Goal: Transaction & Acquisition: Purchase product/service

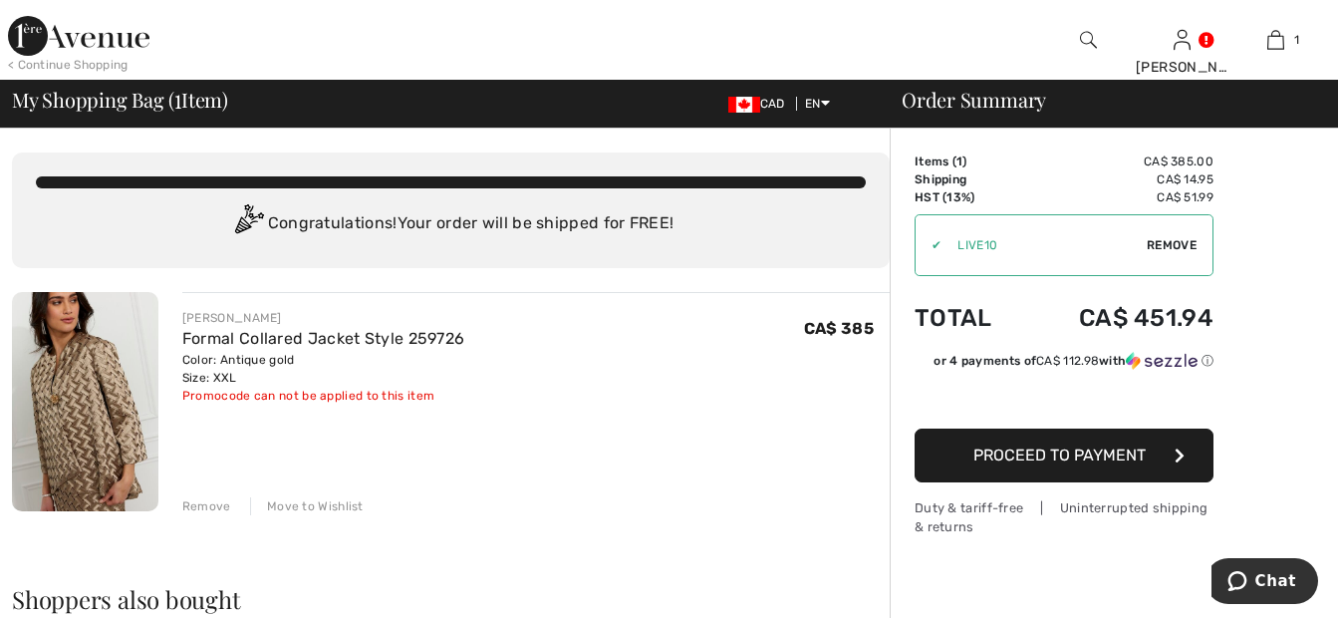
click at [1134, 457] on span "Proceed to Payment" at bounding box center [1060, 454] width 172 height 19
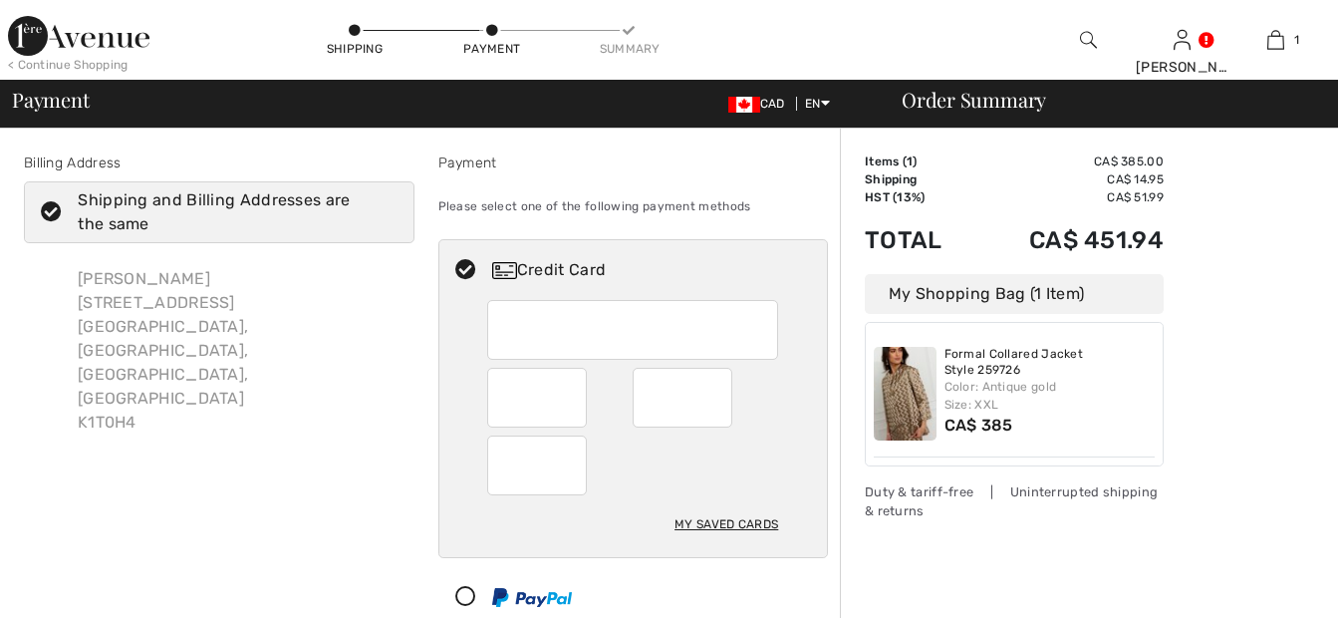
checkbox input "true"
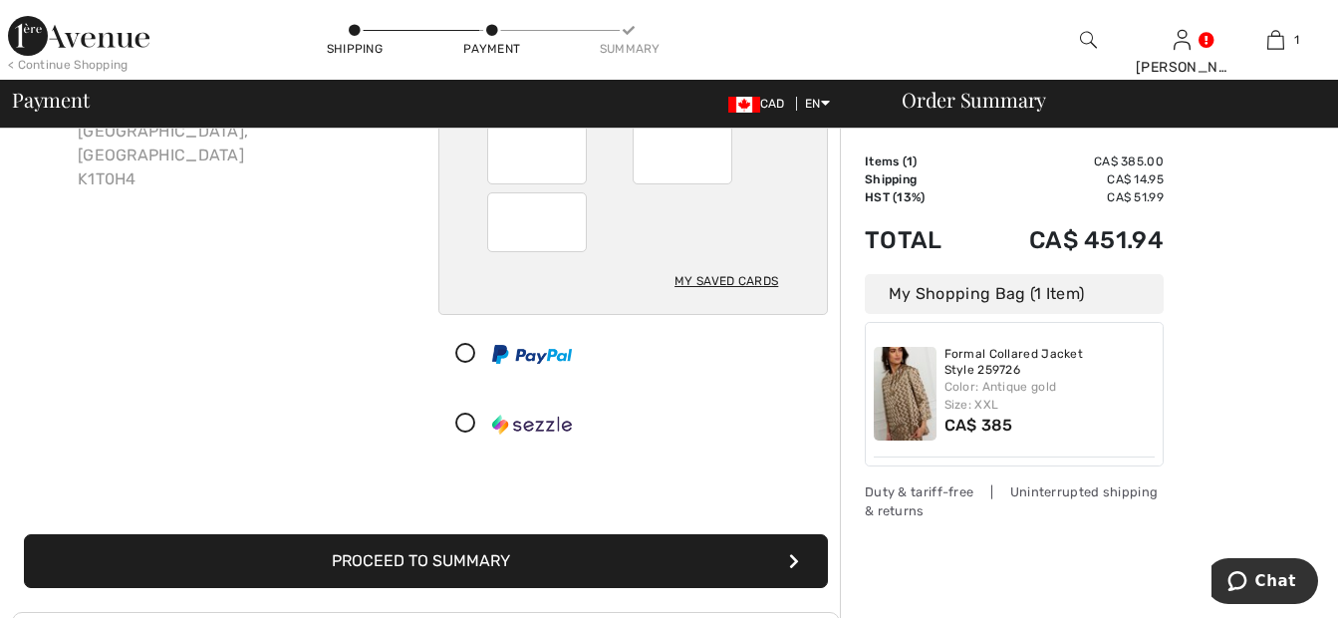
scroll to position [275, 0]
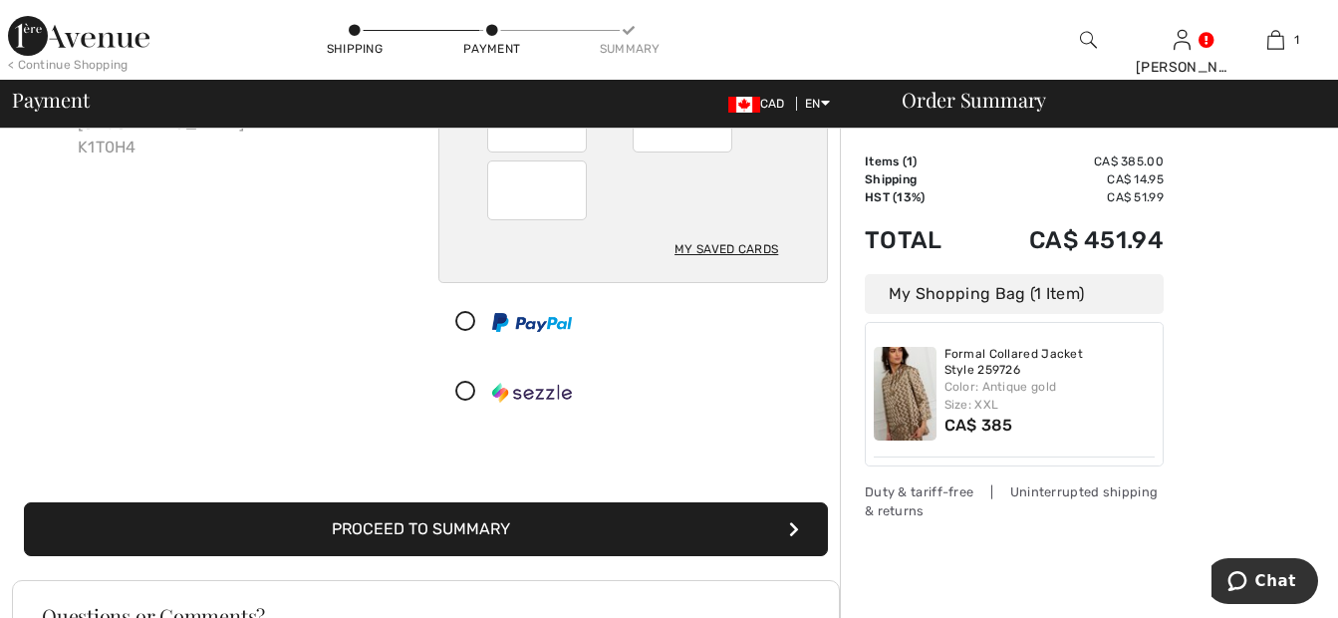
click at [652, 517] on button "Proceed to Summary" at bounding box center [426, 529] width 804 height 54
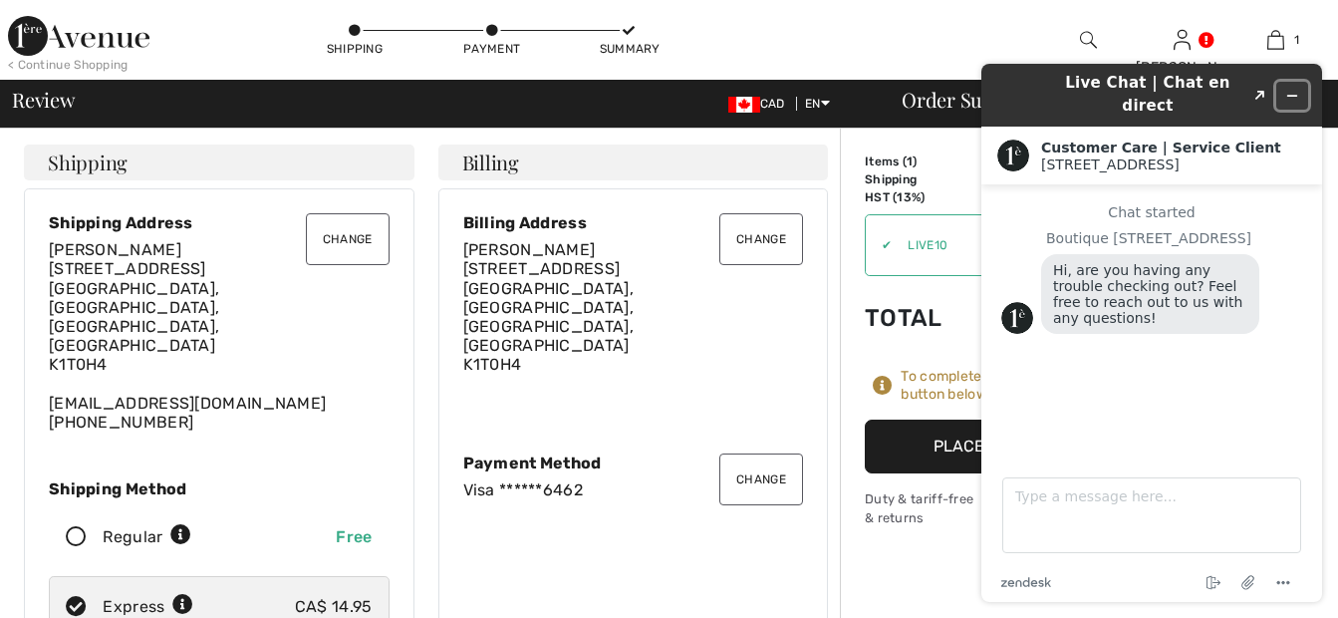
click at [1293, 89] on icon "Minimize widget" at bounding box center [1292, 96] width 14 height 14
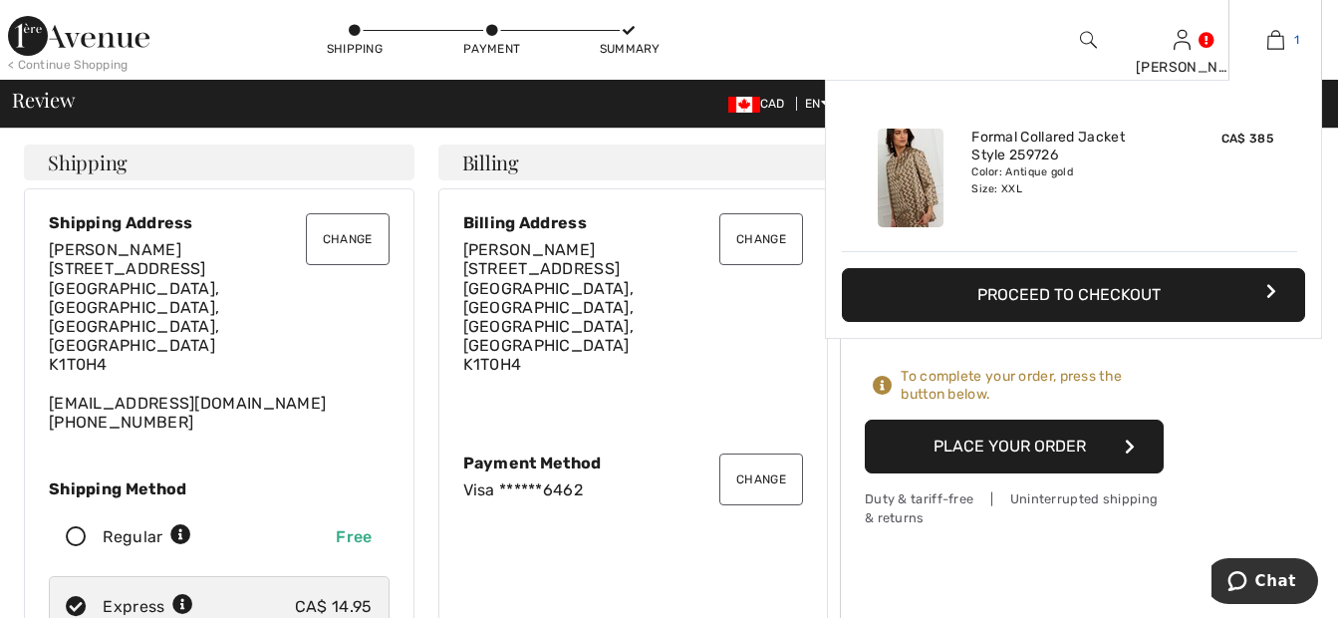
click at [1275, 33] on img at bounding box center [1275, 40] width 17 height 24
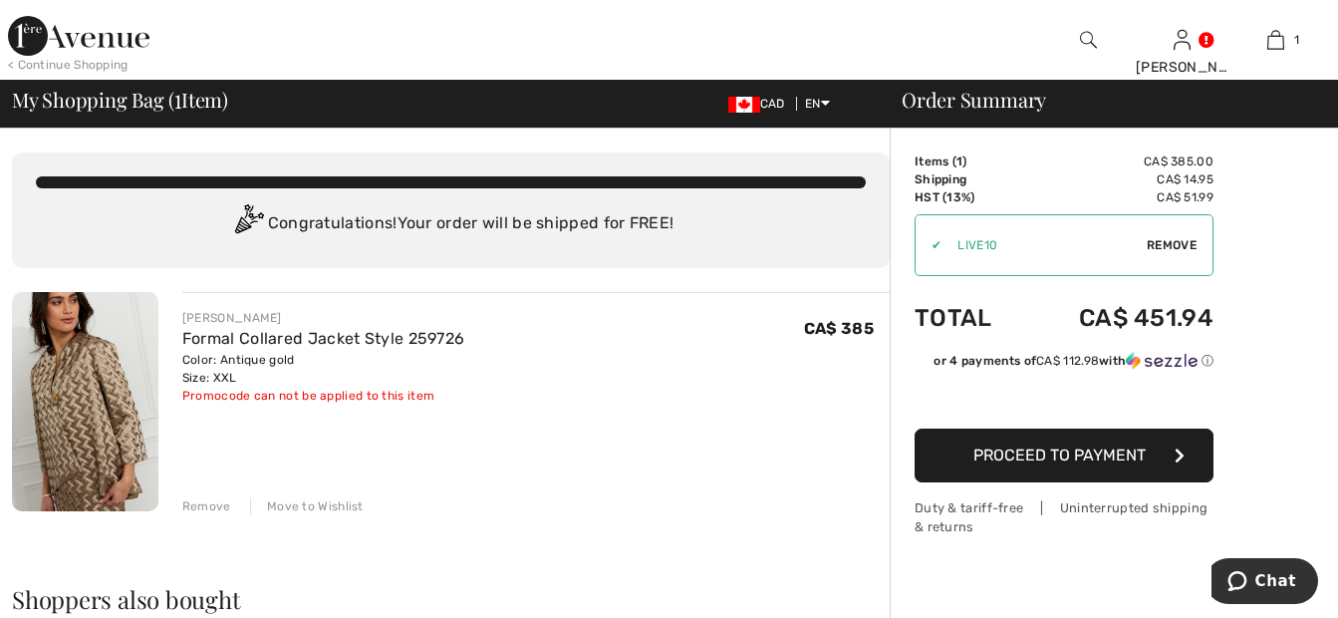
click at [208, 505] on div "Remove" at bounding box center [206, 506] width 49 height 18
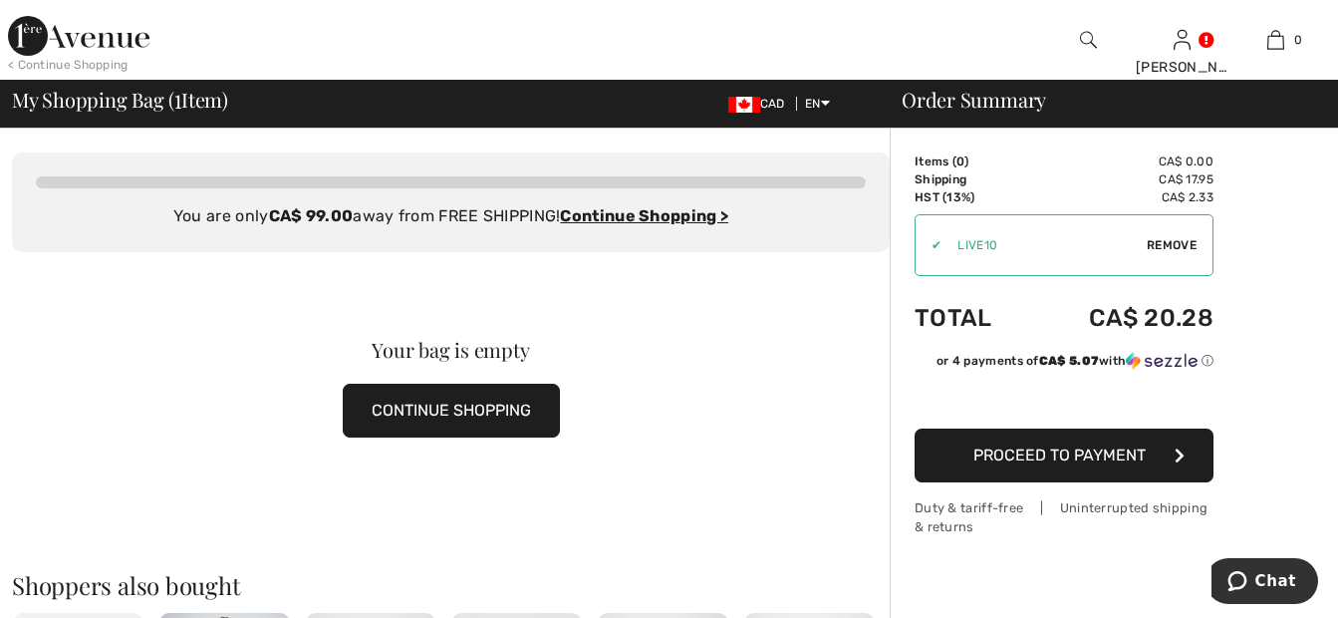
click at [1176, 247] on span "Remove" at bounding box center [1172, 245] width 50 height 18
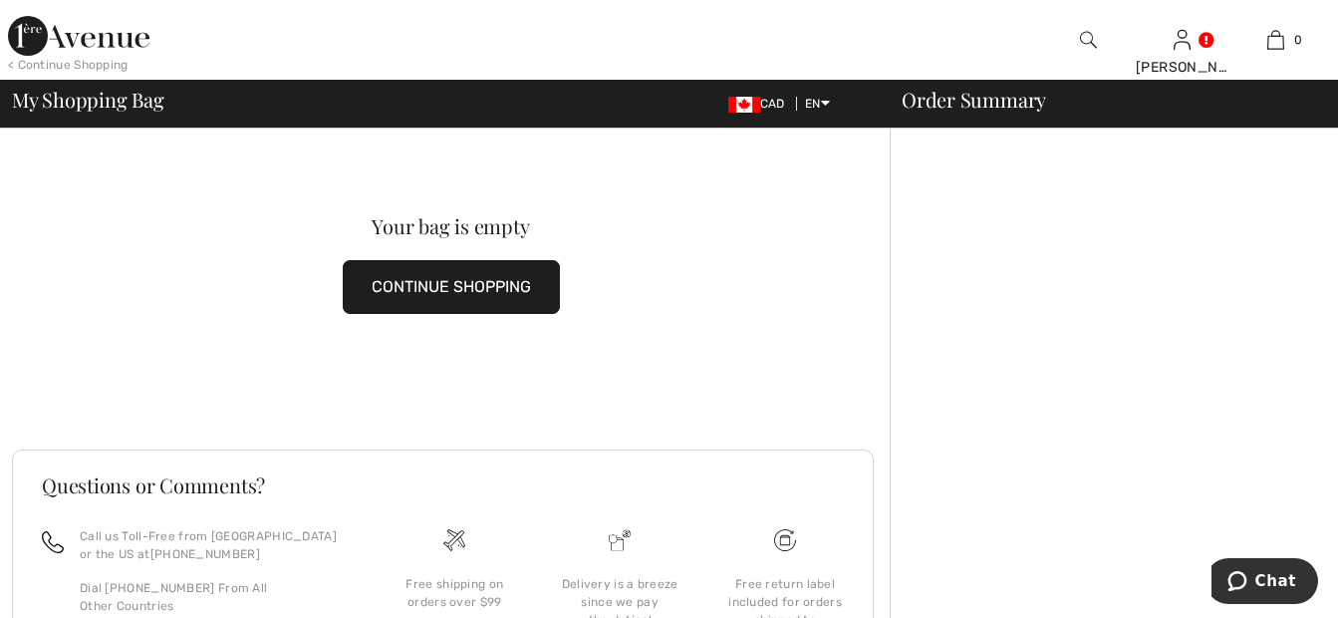
click at [1052, 243] on div at bounding box center [1114, 464] width 448 height 670
click at [386, 277] on button "CONTINUE SHOPPING" at bounding box center [451, 287] width 217 height 54
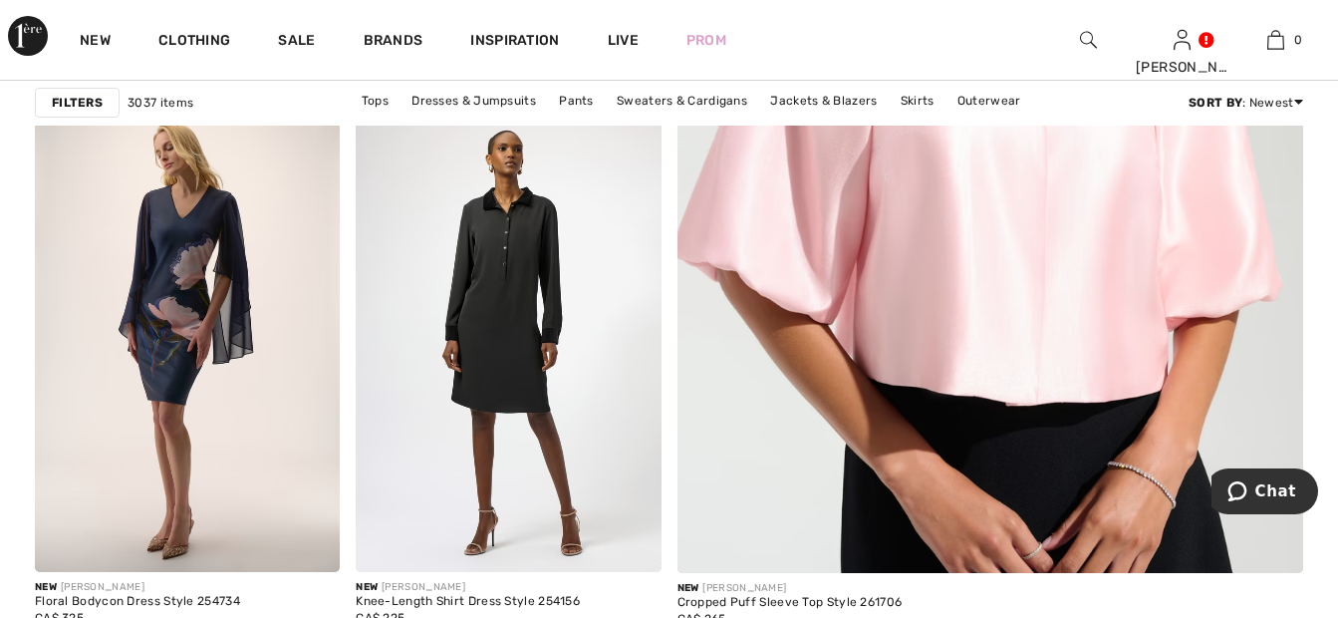
scroll to position [712, 0]
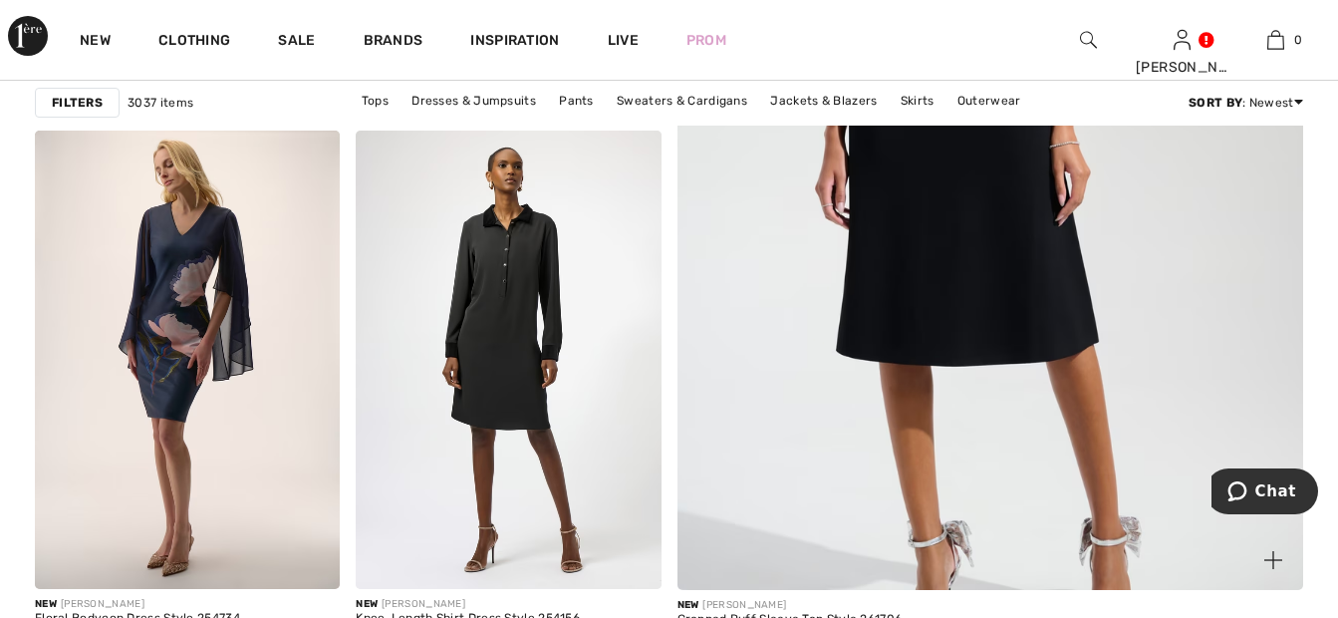
click at [1076, 322] on img at bounding box center [990, 125] width 751 height 1127
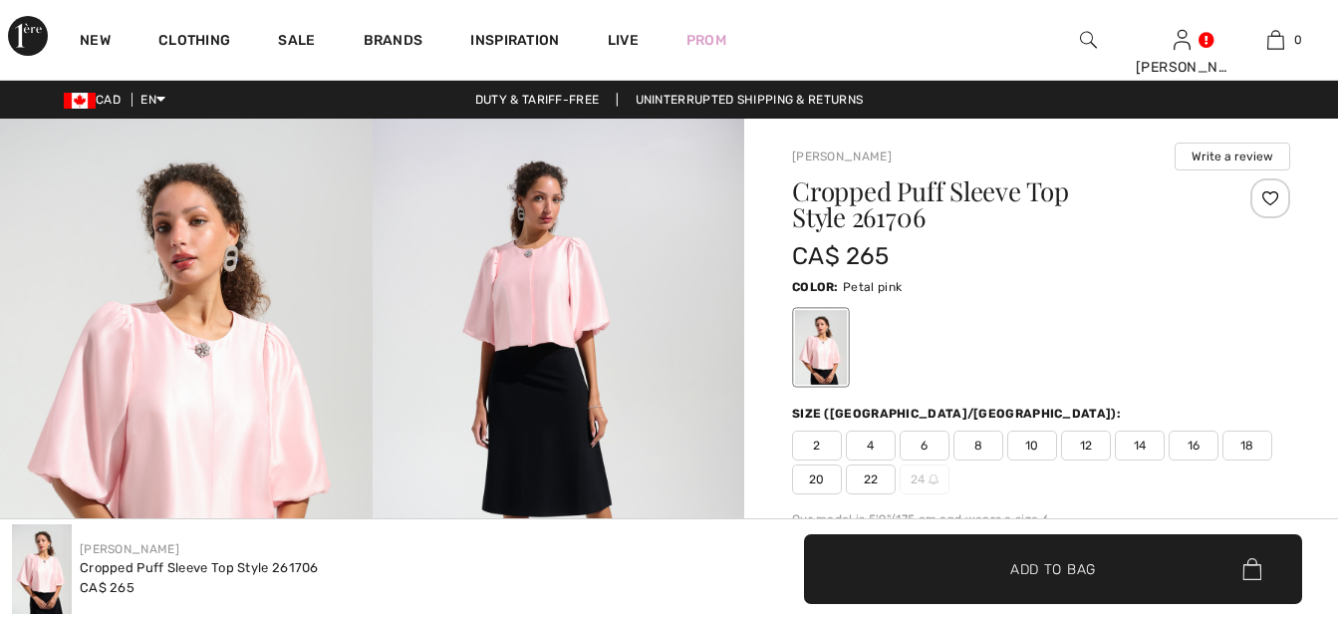
checkbox input "true"
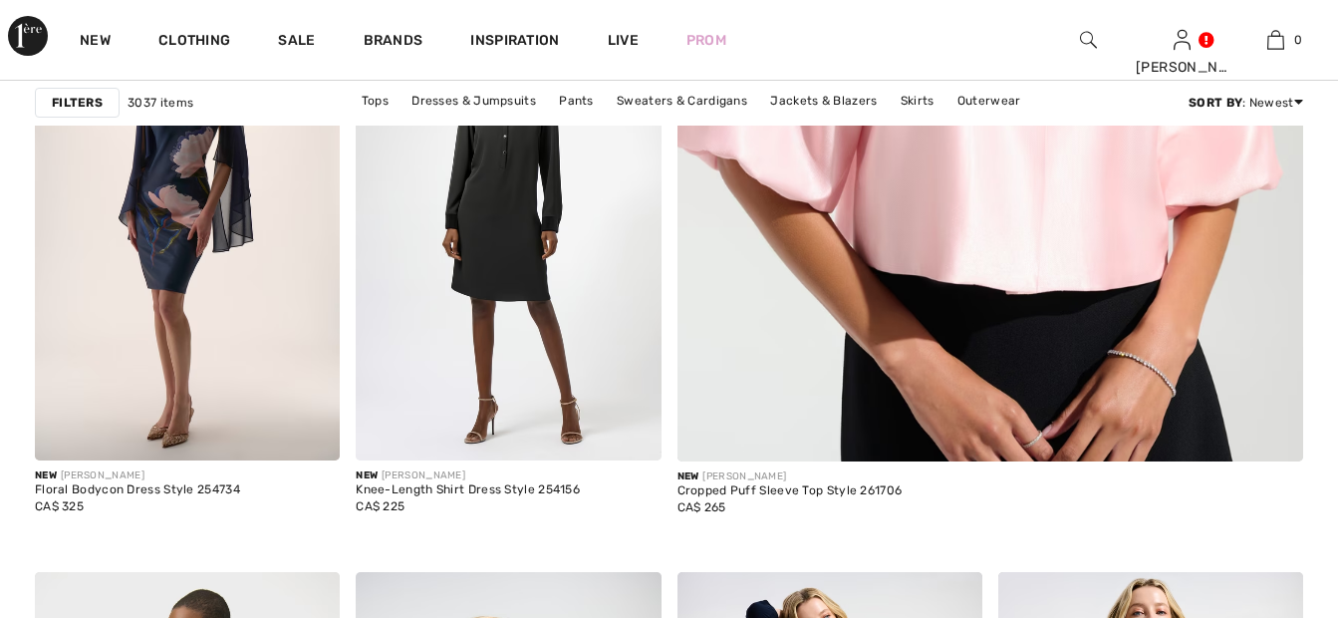
scroll to position [1175, 0]
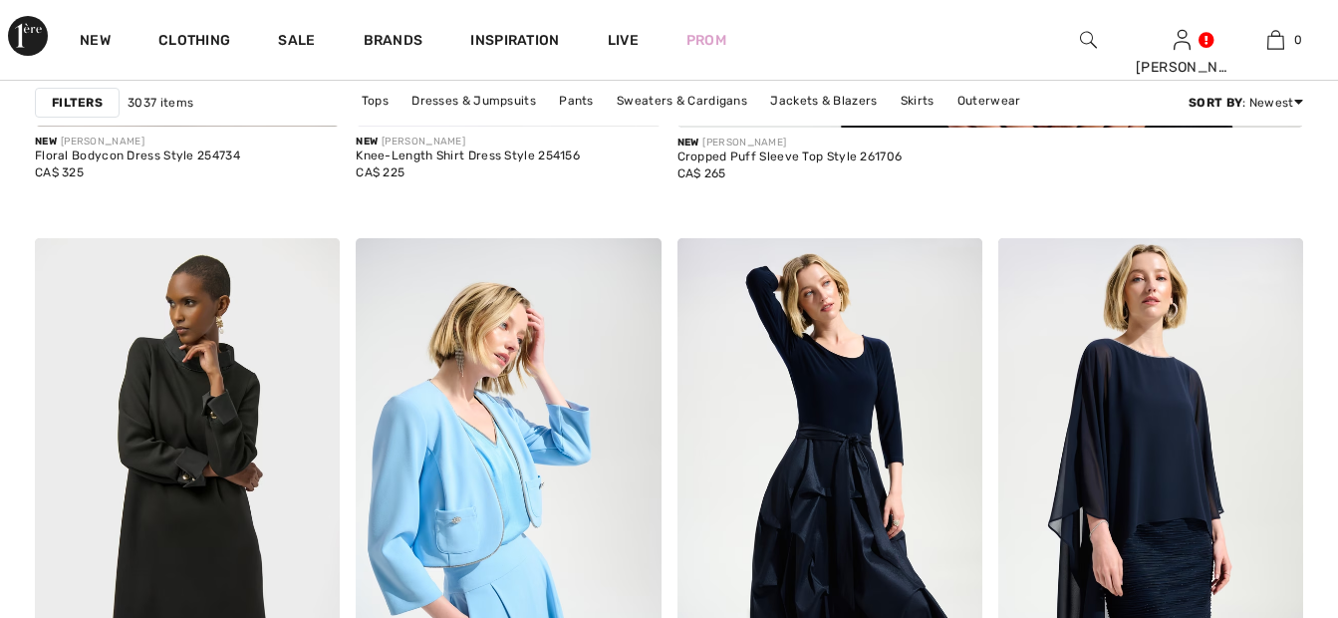
checkbox input "true"
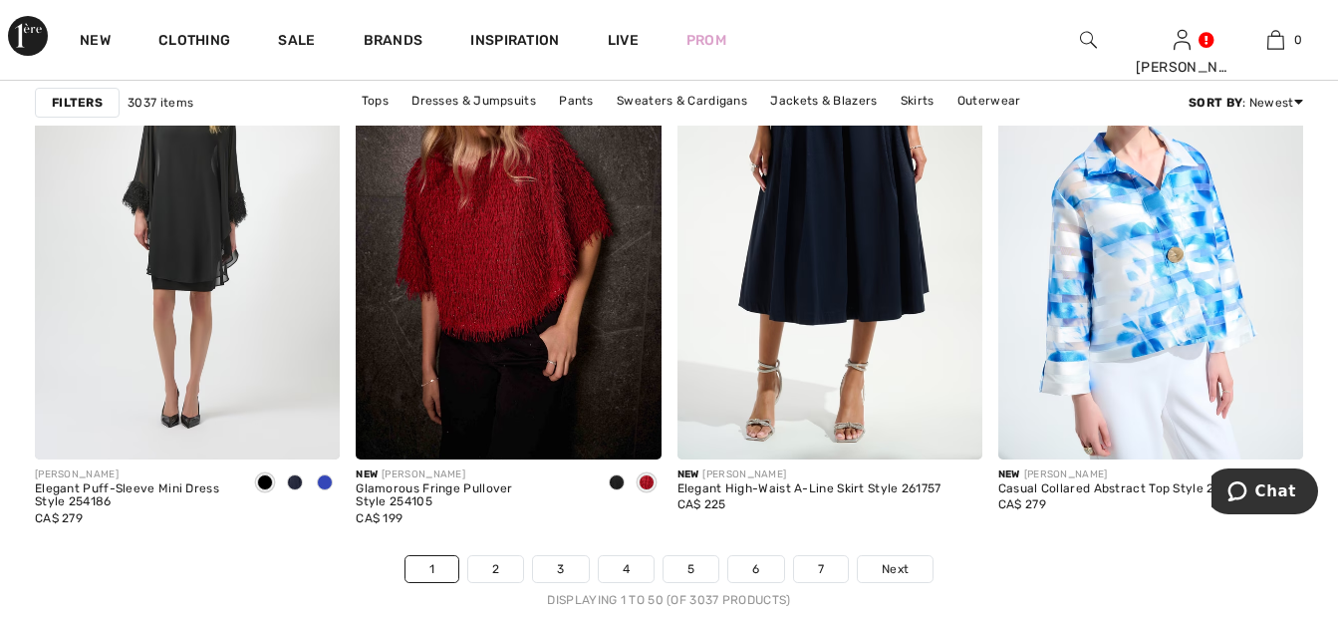
scroll to position [8475, 0]
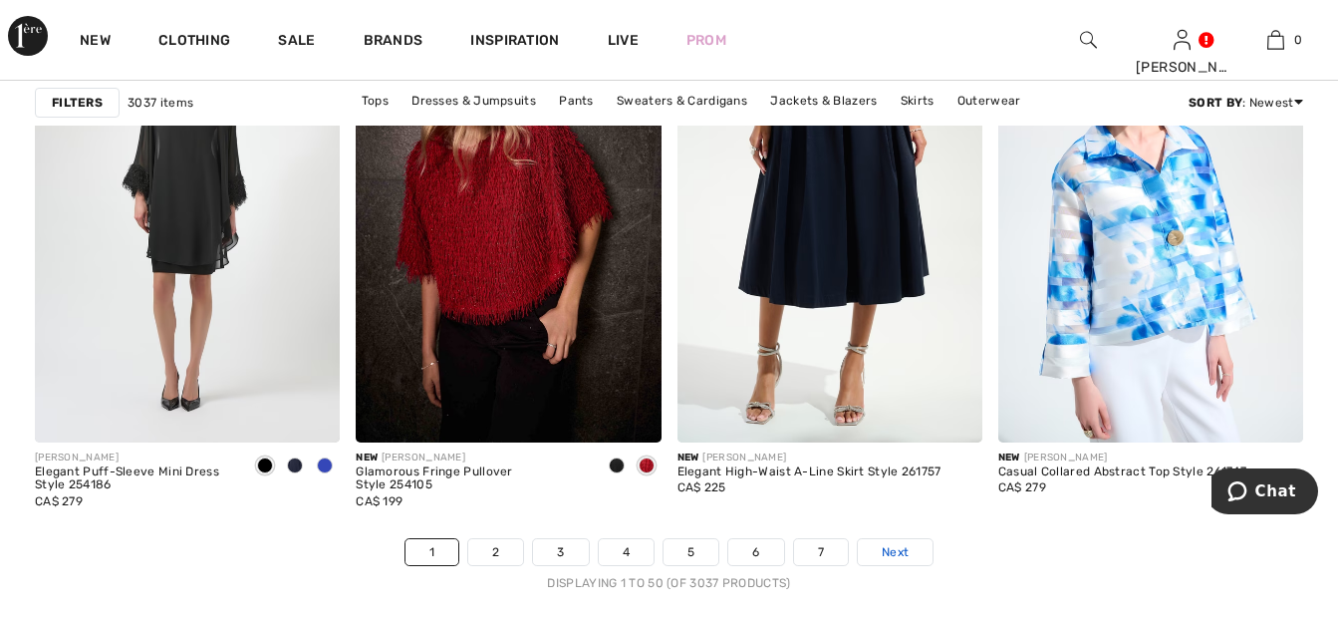
click at [902, 543] on span "Next" at bounding box center [895, 552] width 27 height 18
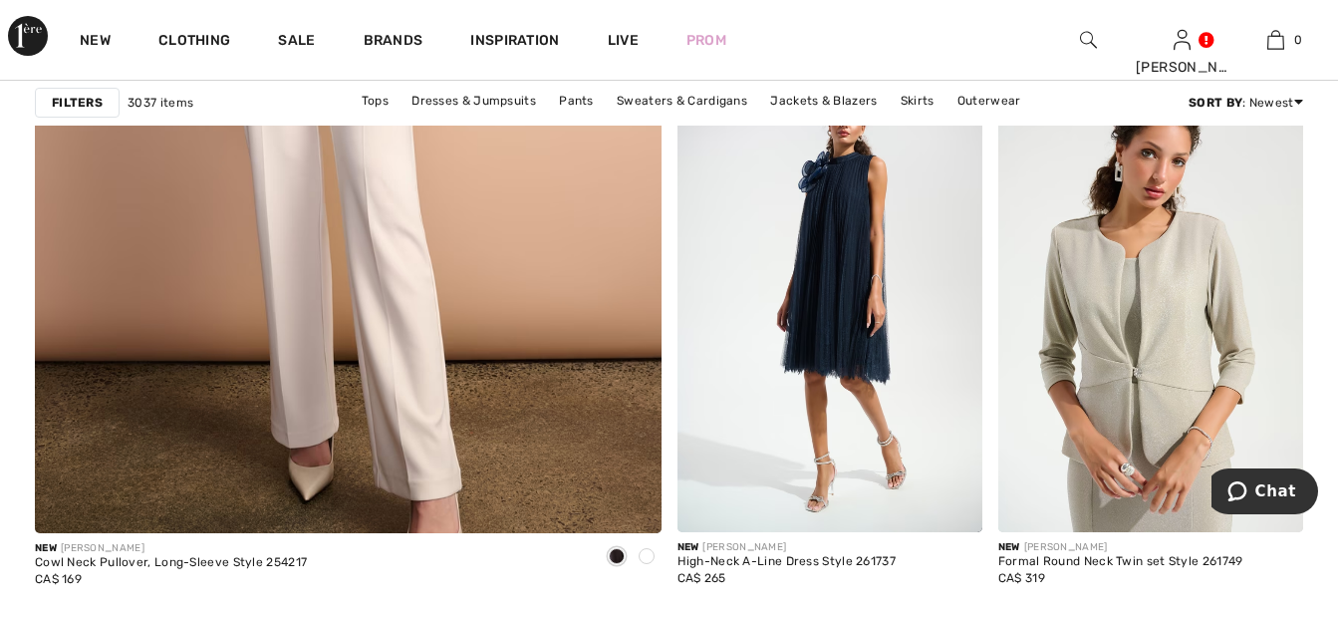
scroll to position [5341, 0]
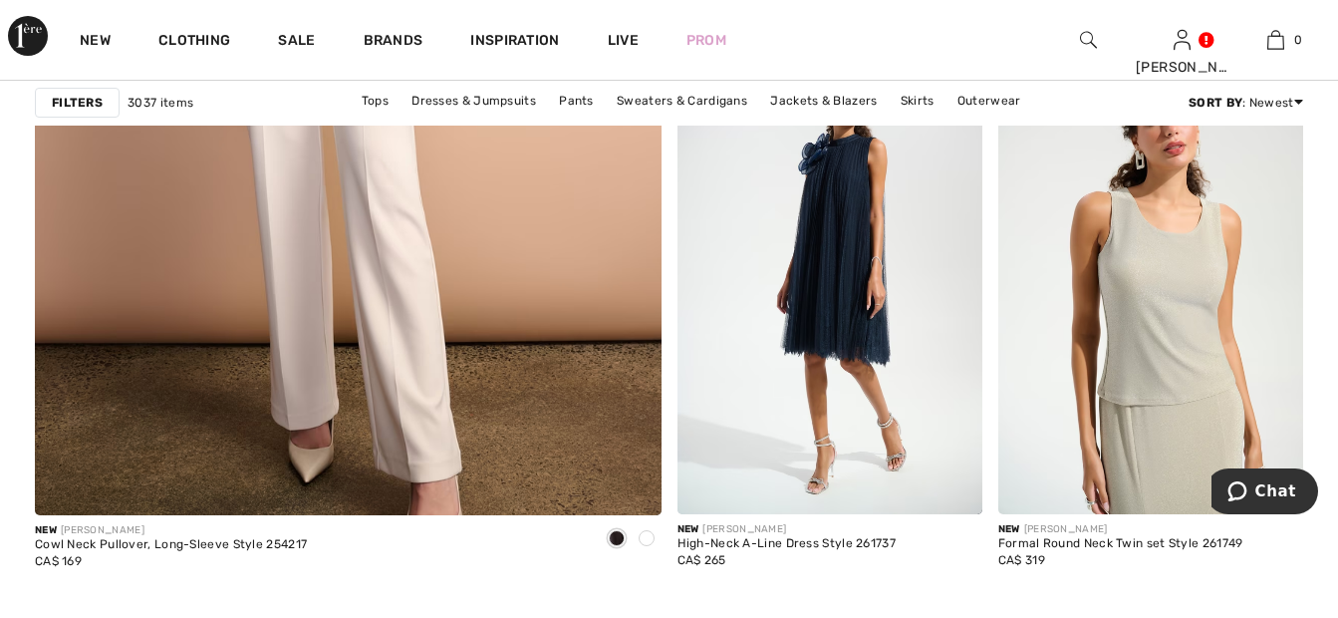
click at [1125, 382] on img at bounding box center [1150, 285] width 305 height 457
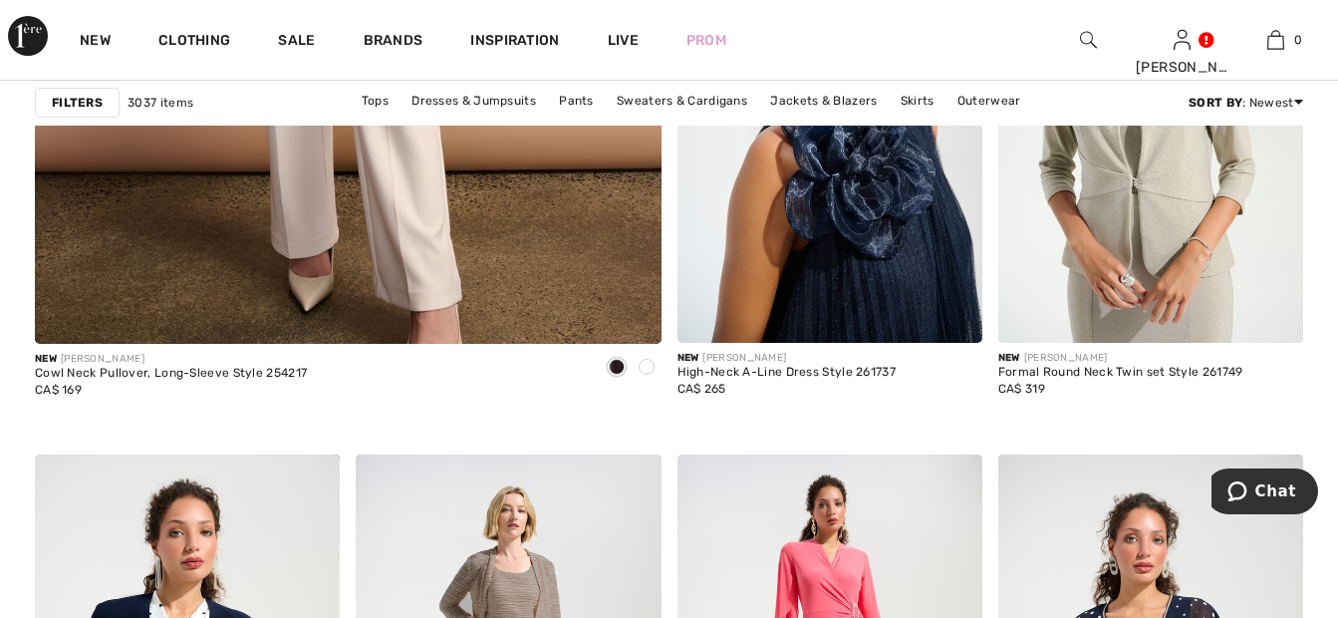
scroll to position [5324, 0]
